Goal: Task Accomplishment & Management: Manage account settings

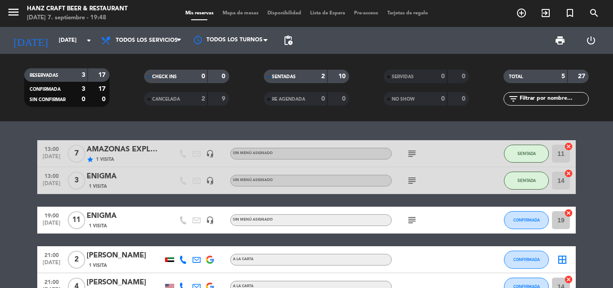
click at [592, 210] on bookings-row "13:00 [DATE] 7 AMAZONAS EXPLORER star 1 Visita headset_mic Sin menú asignado su…" at bounding box center [306, 220] width 613 height 160
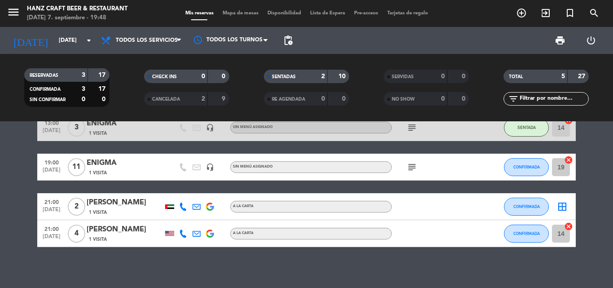
scroll to position [54, 0]
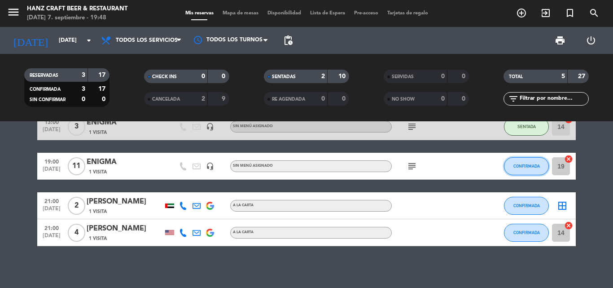
click at [536, 167] on span "CONFIRMADA" at bounding box center [527, 165] width 26 height 5
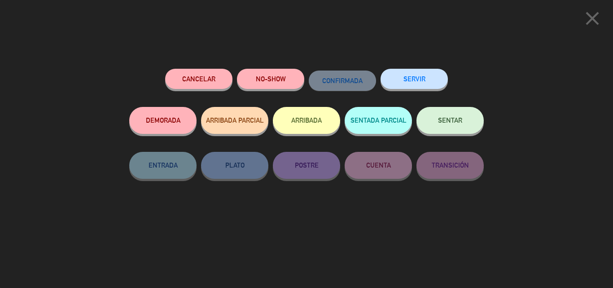
click at [440, 124] on button "SENTAR" at bounding box center [450, 120] width 67 height 27
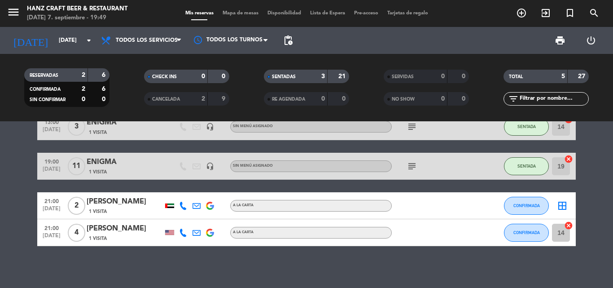
click at [612, 217] on bookings-row "13:00 [DATE] 7 AMAZONAS EXPLORER star 1 Visita headset_mic Sin menú asignado su…" at bounding box center [306, 166] width 613 height 160
click at [88, 39] on icon "arrow_drop_down" at bounding box center [89, 40] width 11 height 11
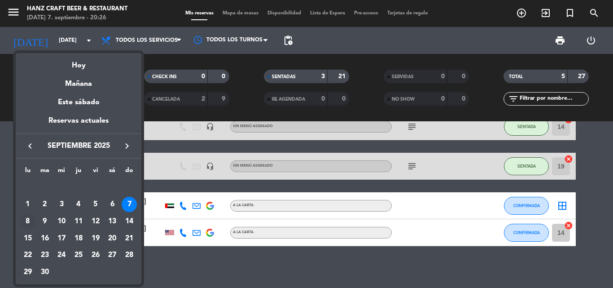
click at [26, 223] on div "8" at bounding box center [27, 221] width 15 height 15
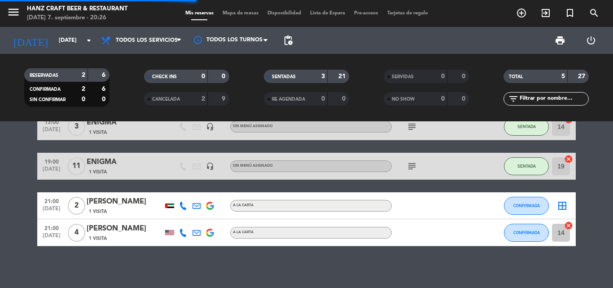
scroll to position [0, 0]
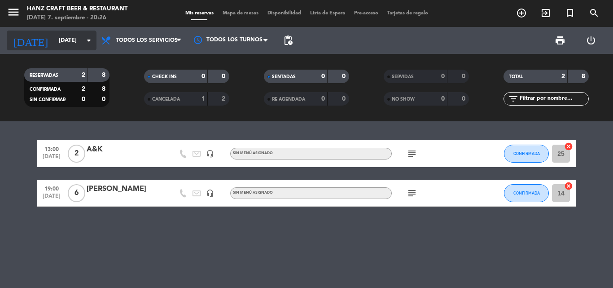
click at [86, 35] on icon "arrow_drop_down" at bounding box center [89, 40] width 11 height 11
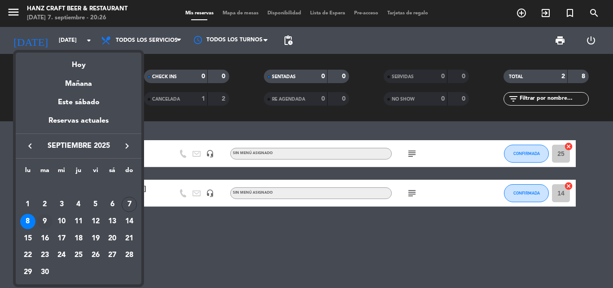
click at [46, 220] on div "9" at bounding box center [44, 221] width 15 height 15
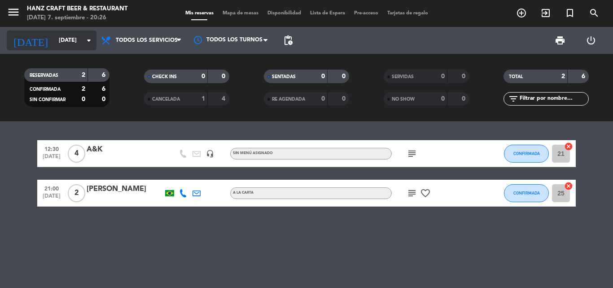
click at [87, 43] on icon "arrow_drop_down" at bounding box center [89, 40] width 11 height 11
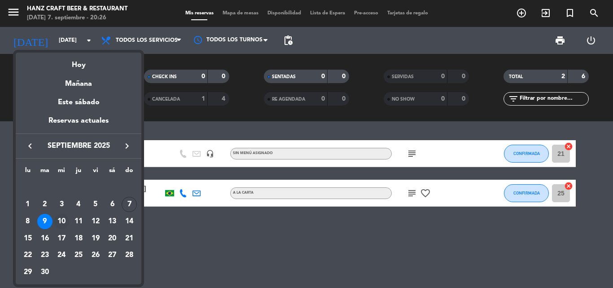
click at [64, 220] on div "10" at bounding box center [61, 221] width 15 height 15
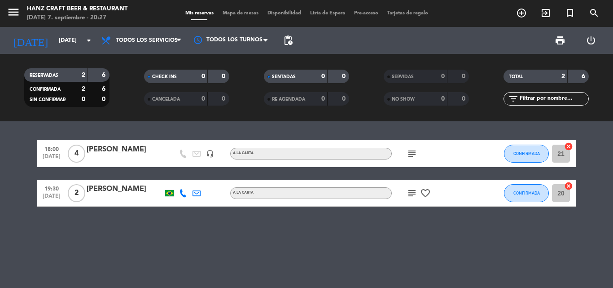
click at [412, 153] on icon "subject" at bounding box center [412, 153] width 11 height 11
click at [411, 189] on icon "subject" at bounding box center [412, 193] width 11 height 11
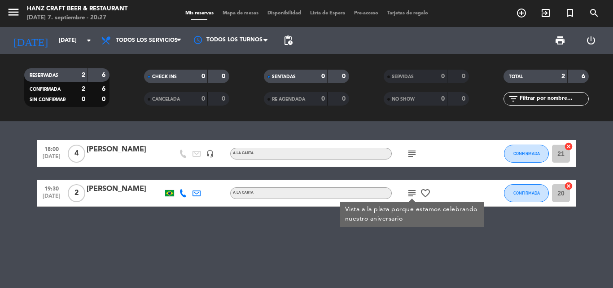
click at [378, 130] on div "18:00 [DATE] 4 [PERSON_NAME] headset_mic A la carta subject CONFIRMADA 21 cance…" at bounding box center [306, 204] width 613 height 167
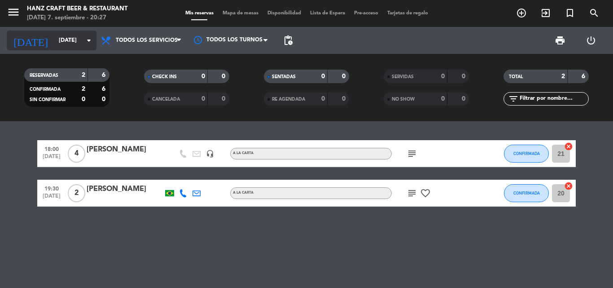
click at [86, 39] on icon "arrow_drop_down" at bounding box center [89, 40] width 11 height 11
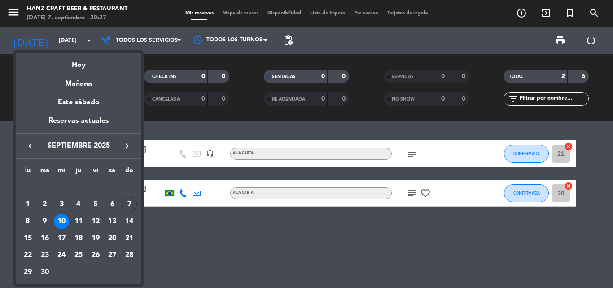
click at [168, 234] on div at bounding box center [306, 144] width 613 height 288
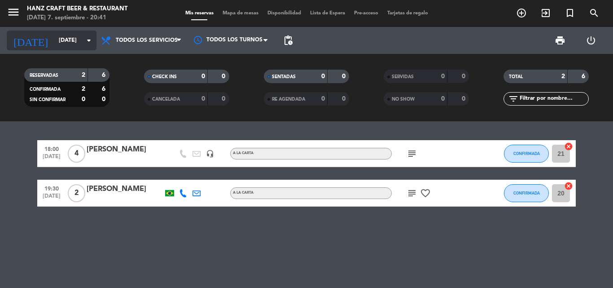
click at [87, 34] on input "[DATE]" at bounding box center [92, 40] width 76 height 15
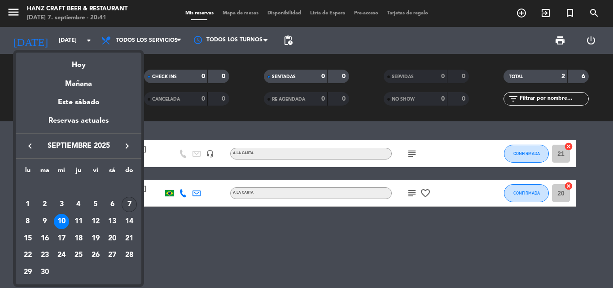
click at [128, 204] on div "7" at bounding box center [129, 204] width 15 height 15
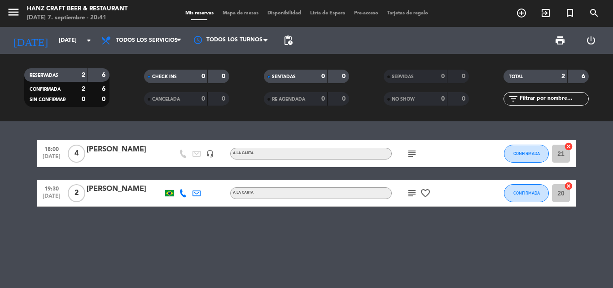
type input "[DATE]"
